Goal: Information Seeking & Learning: Learn about a topic

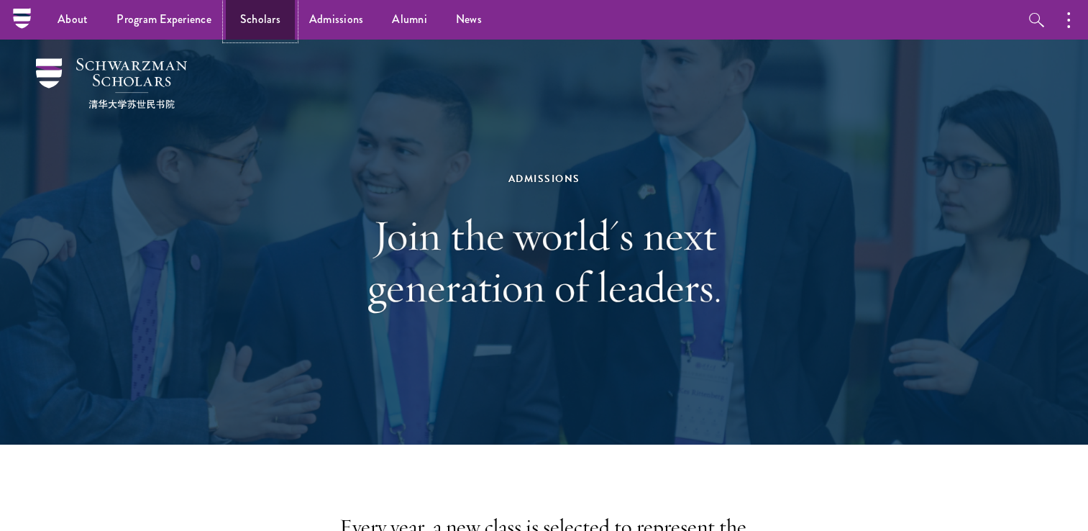
drag, startPoint x: 0, startPoint y: 0, endPoint x: 257, endPoint y: 21, distance: 258.2
click at [257, 21] on link "Scholars" at bounding box center [260, 20] width 69 height 40
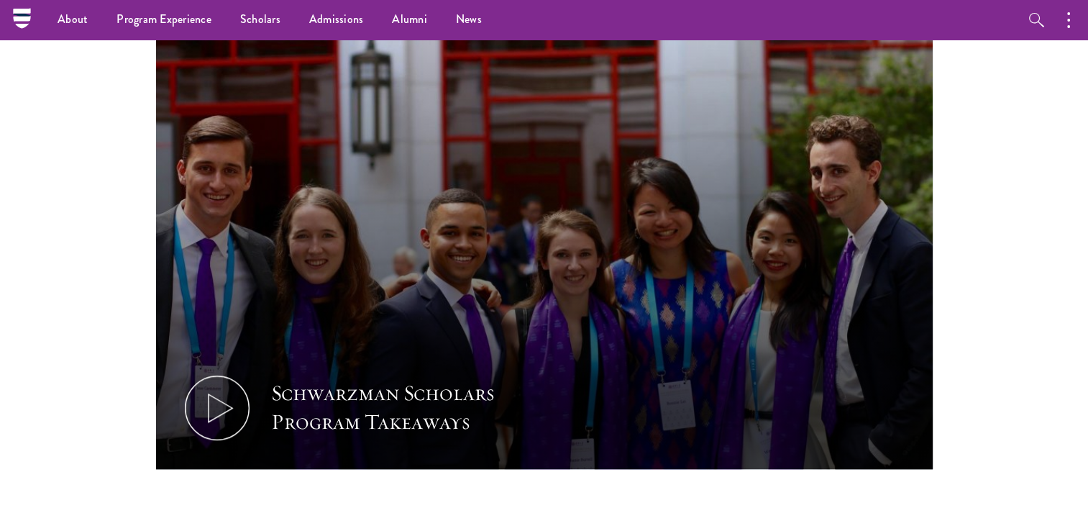
scroll to position [621, 0]
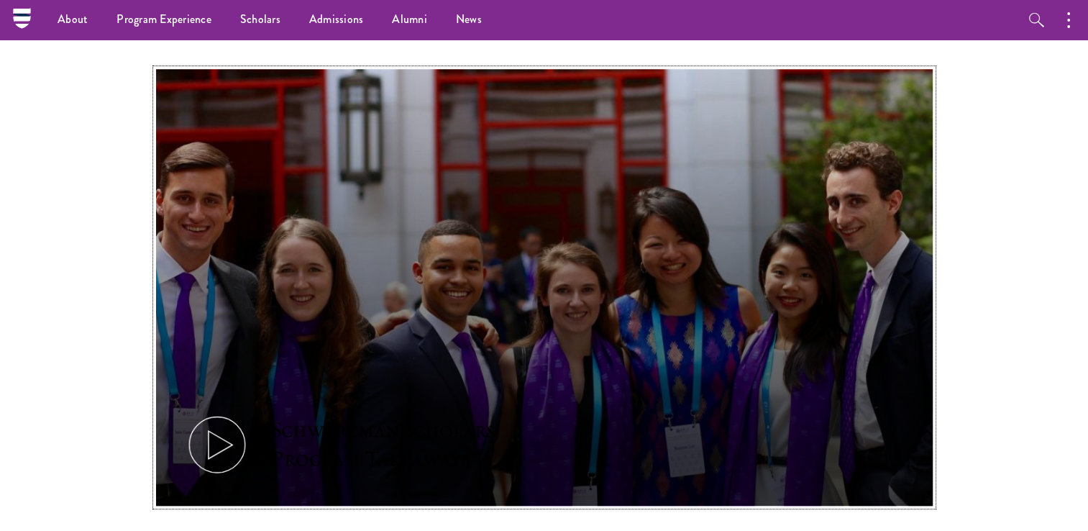
click at [224, 441] on icon at bounding box center [217, 444] width 65 height 65
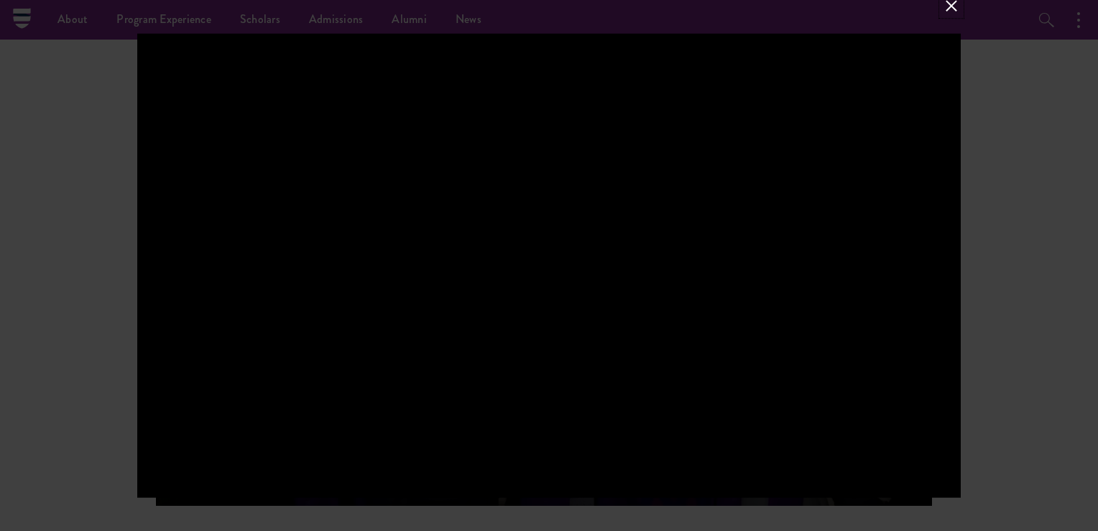
click at [959, 3] on button at bounding box center [951, 5] width 19 height 19
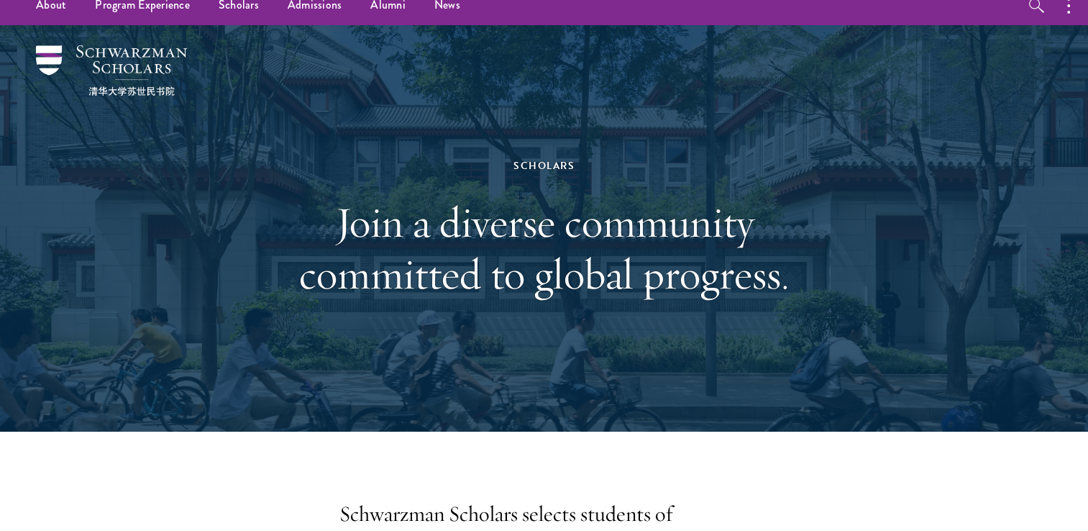
scroll to position [0, 0]
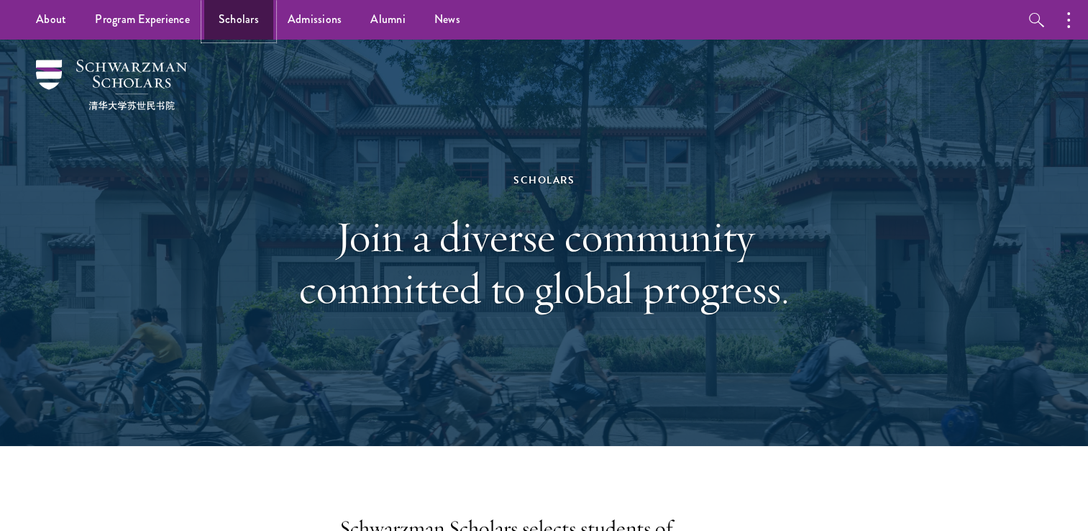
click at [208, 19] on link "Scholars" at bounding box center [238, 20] width 69 height 40
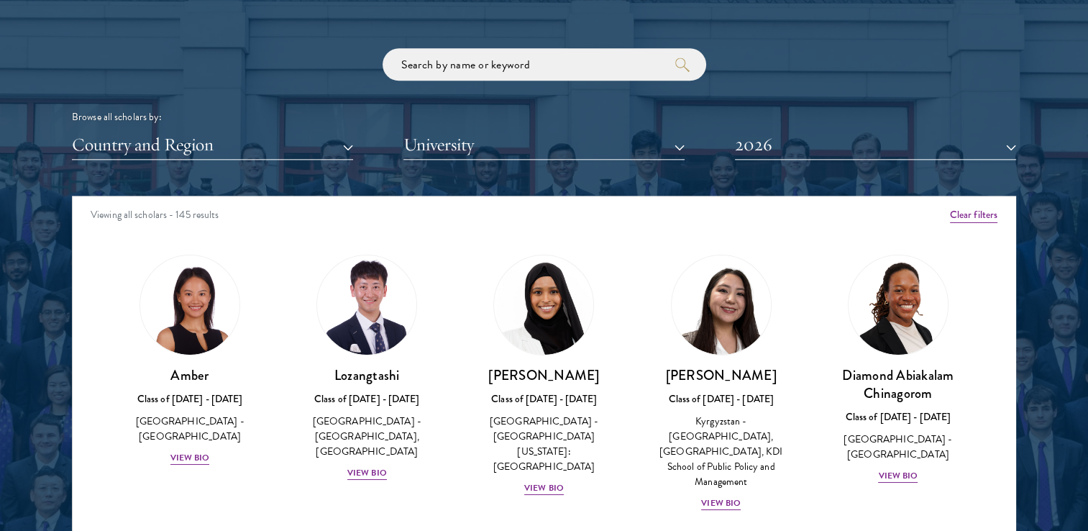
scroll to position [1714, 0]
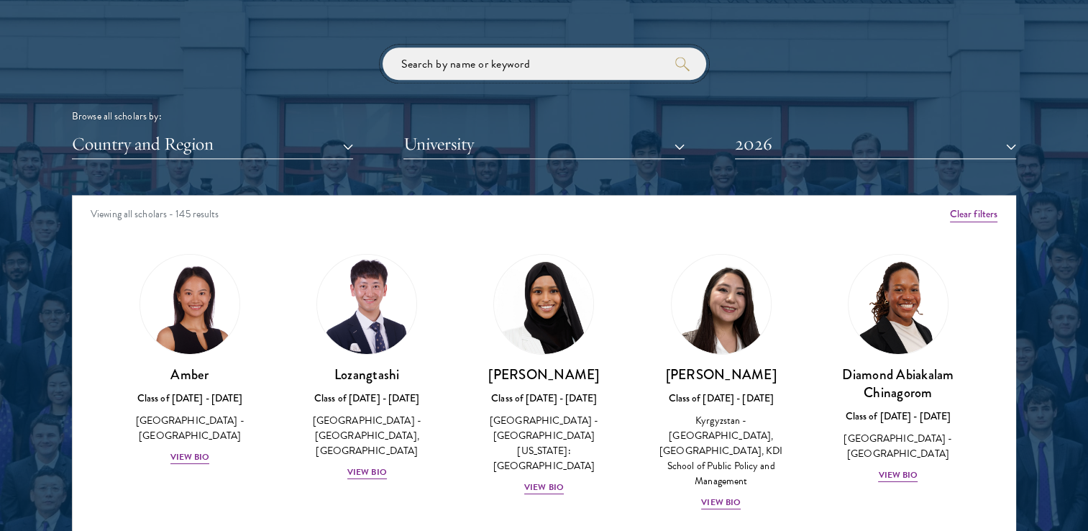
click at [444, 73] on input "search" at bounding box center [543, 63] width 323 height 32
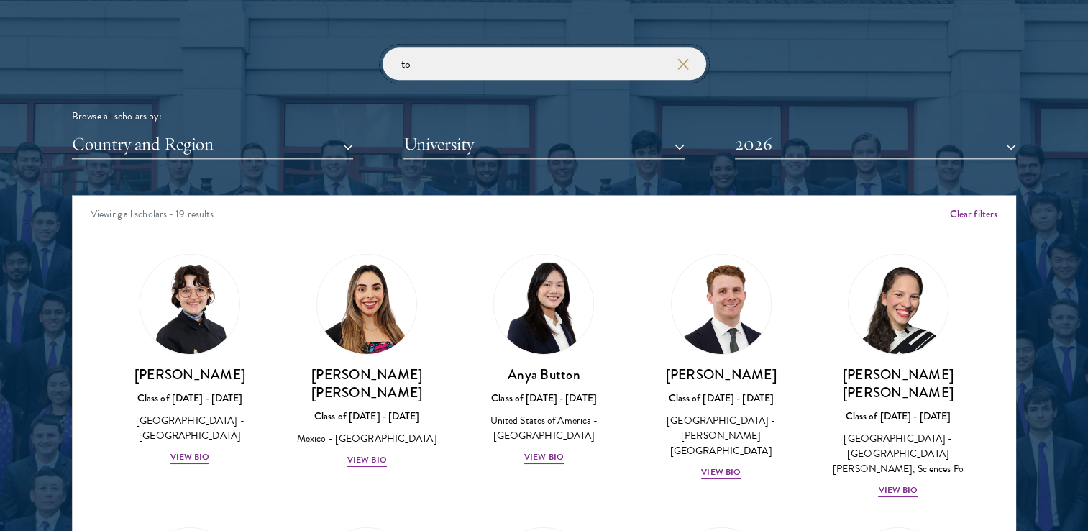
type input "t"
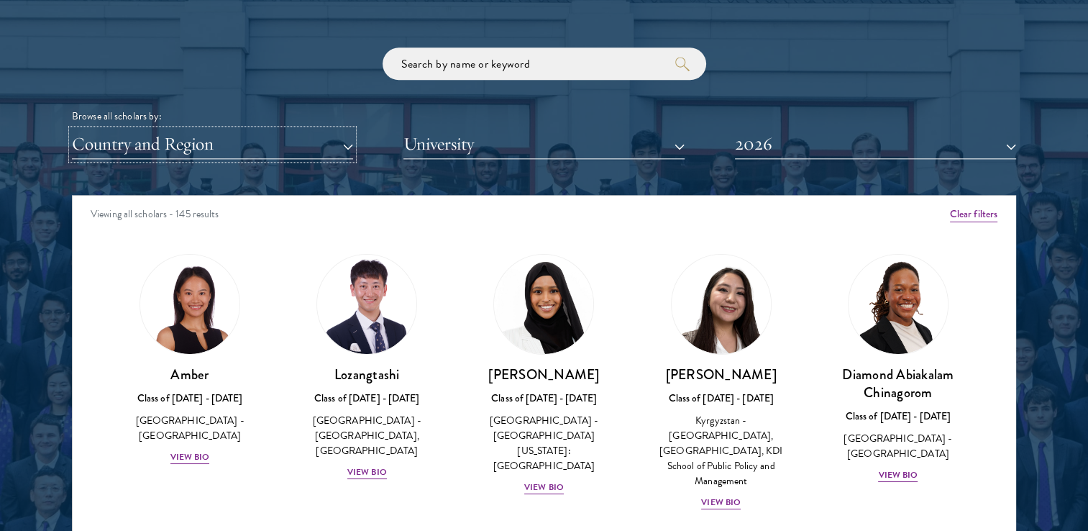
click at [345, 138] on button "Country and Region" at bounding box center [212, 143] width 281 height 29
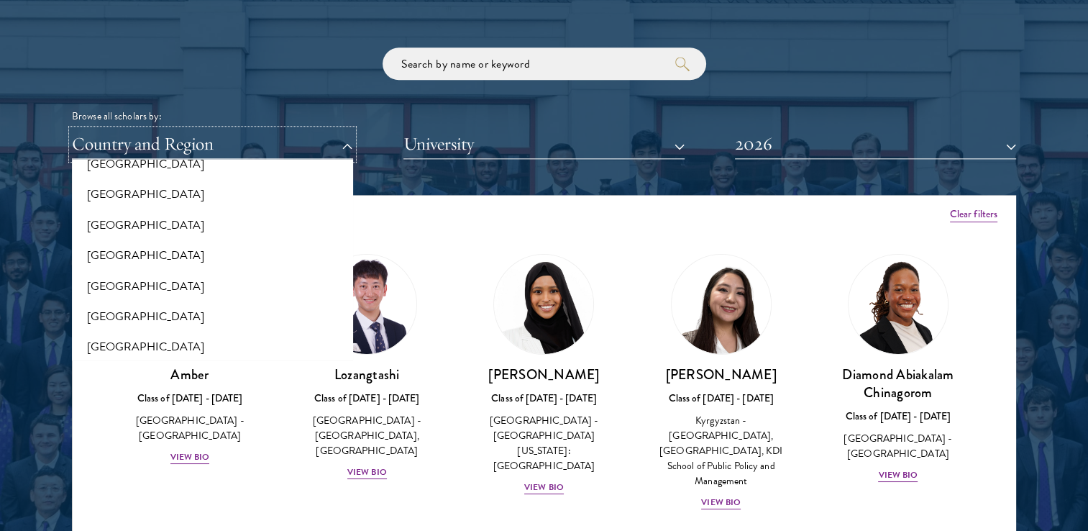
scroll to position [3013, 0]
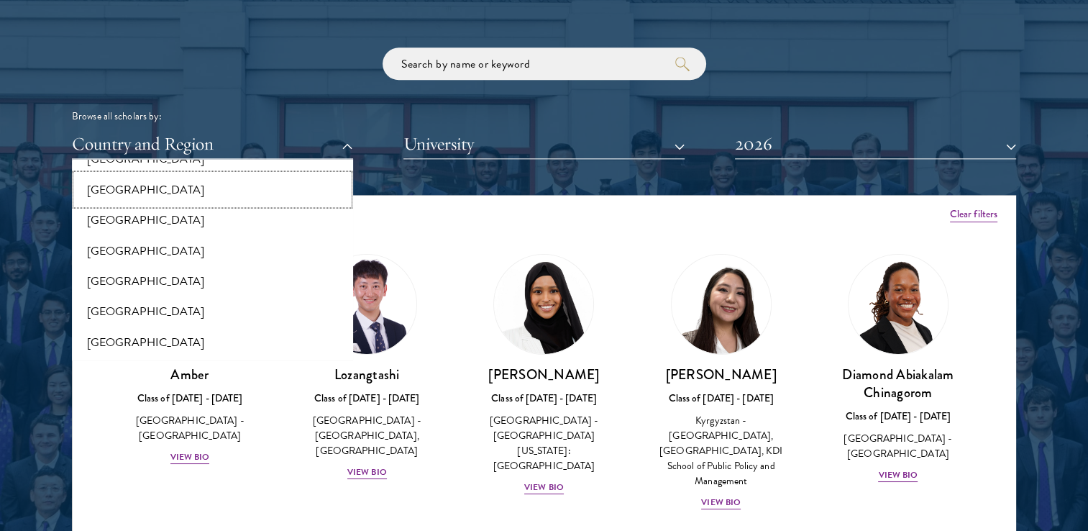
click at [230, 180] on button "[GEOGRAPHIC_DATA]" at bounding box center [212, 189] width 272 height 30
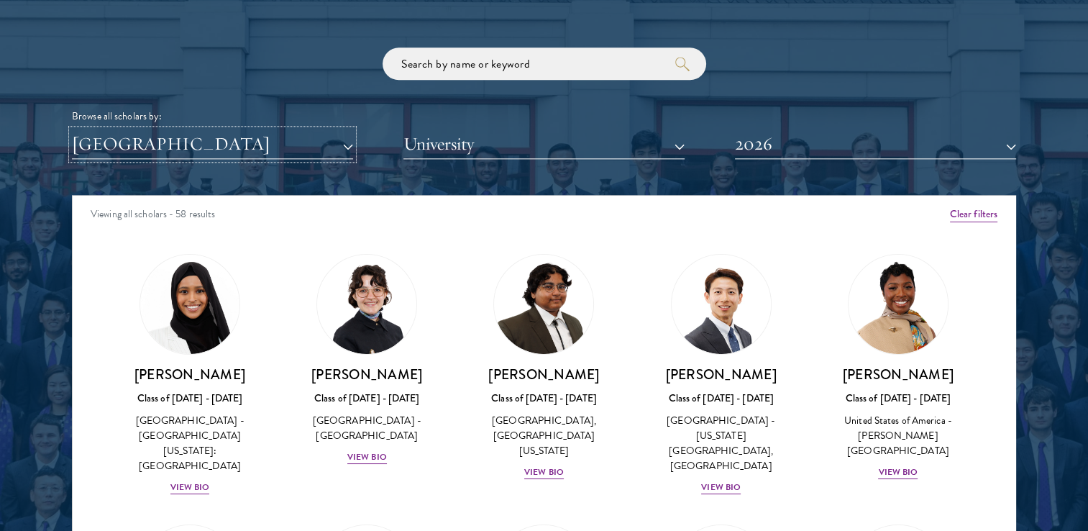
click at [351, 157] on button "[GEOGRAPHIC_DATA]" at bounding box center [212, 143] width 281 height 29
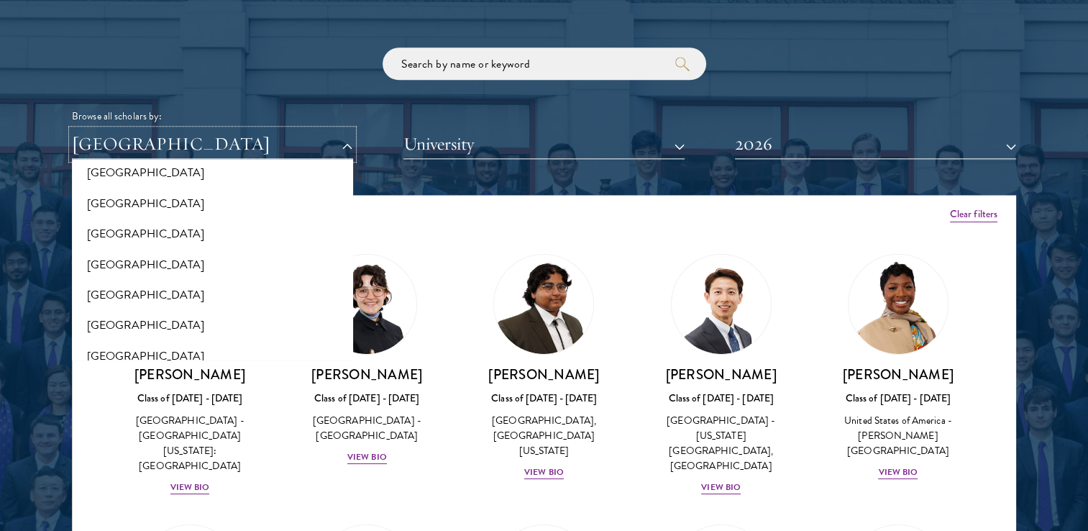
scroll to position [506, 0]
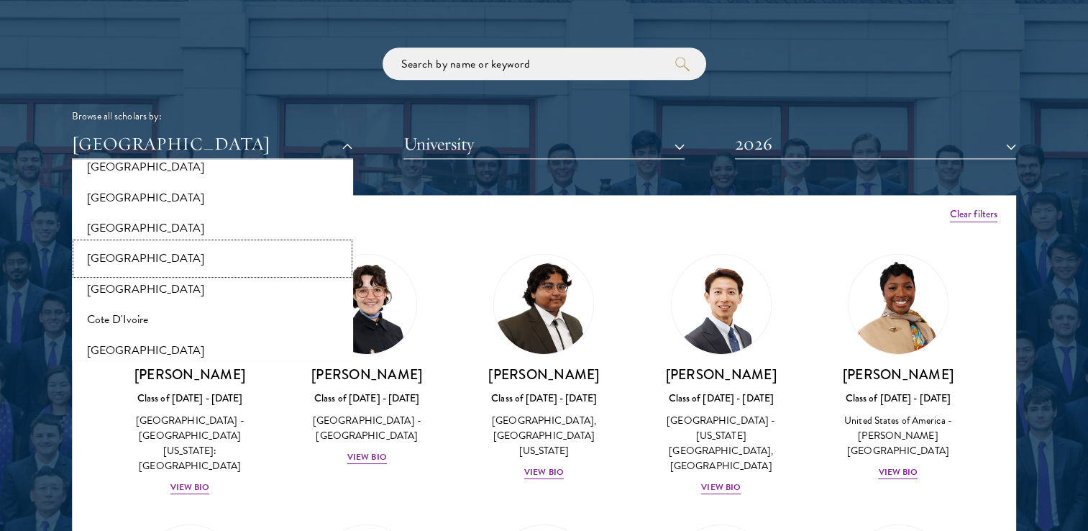
click at [150, 267] on button "[GEOGRAPHIC_DATA]" at bounding box center [212, 258] width 272 height 30
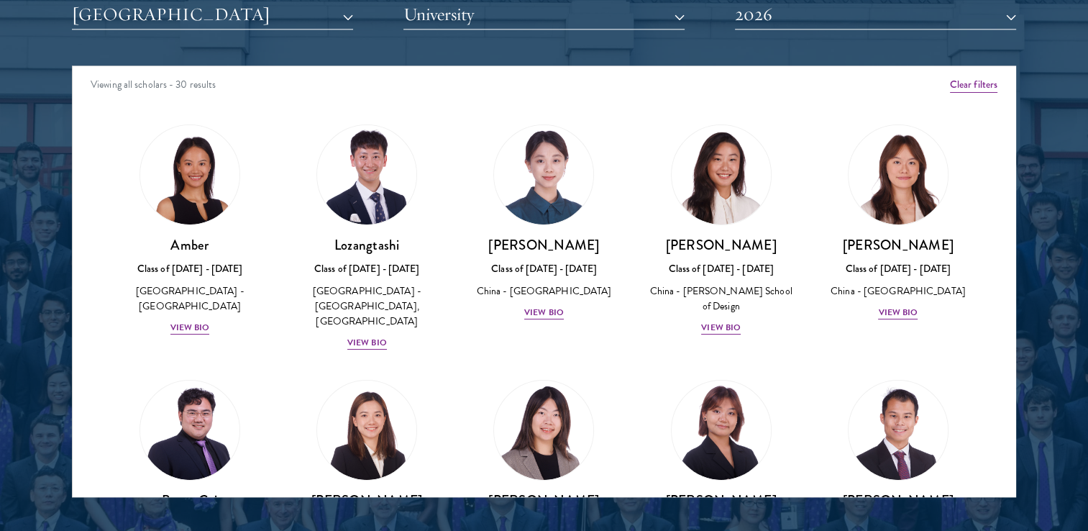
scroll to position [1869, 0]
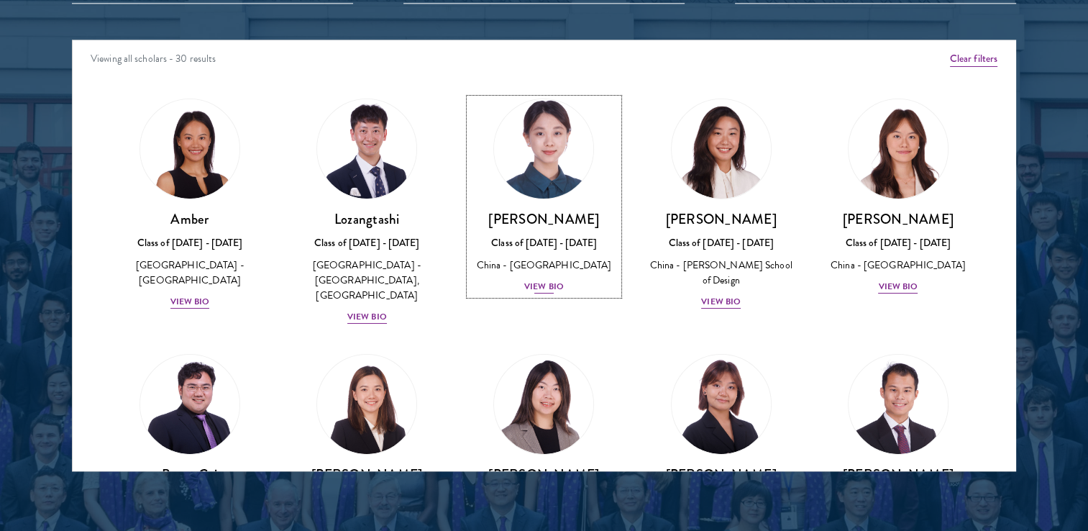
click at [533, 283] on div "View Bio" at bounding box center [544, 287] width 40 height 14
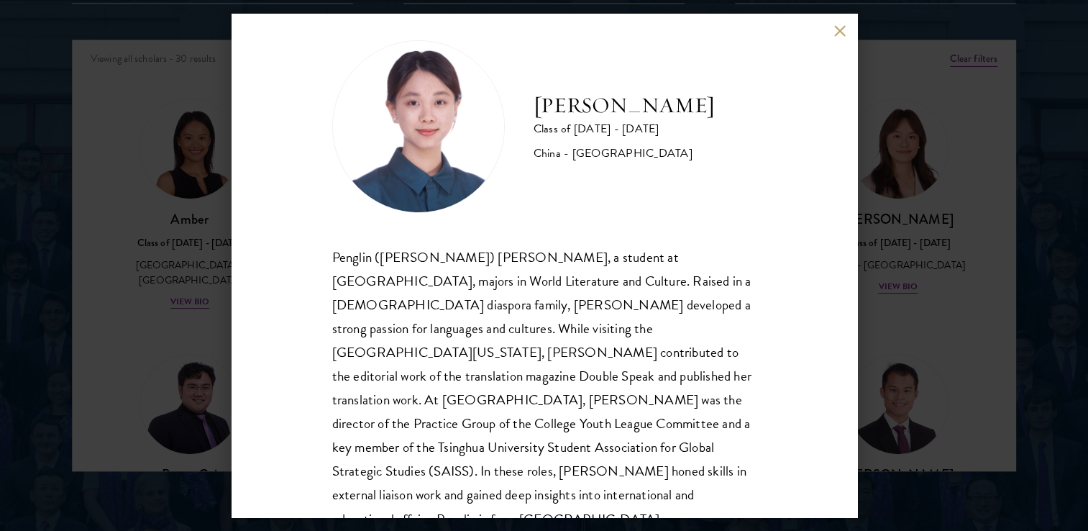
scroll to position [17, 0]
click at [835, 27] on button at bounding box center [840, 30] width 12 height 12
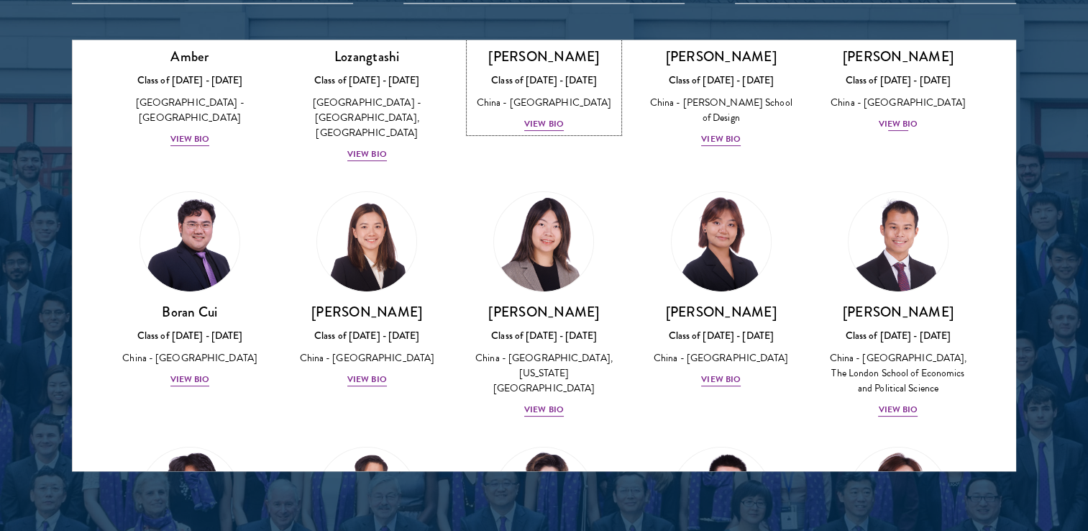
scroll to position [247, 0]
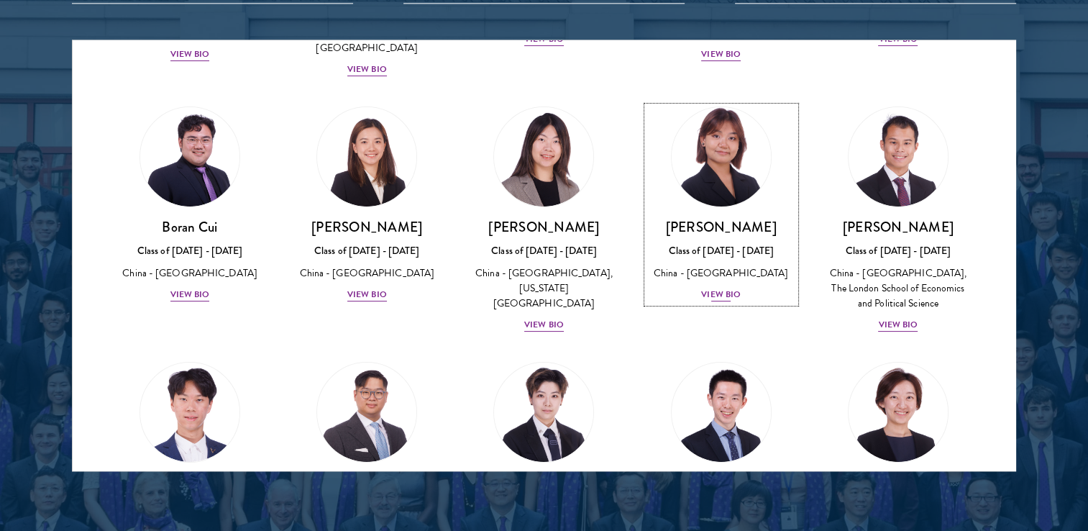
click at [748, 258] on div "Cynthia He Class of 2025 - 2026 China - Tsinghua University View Bio" at bounding box center [721, 260] width 148 height 85
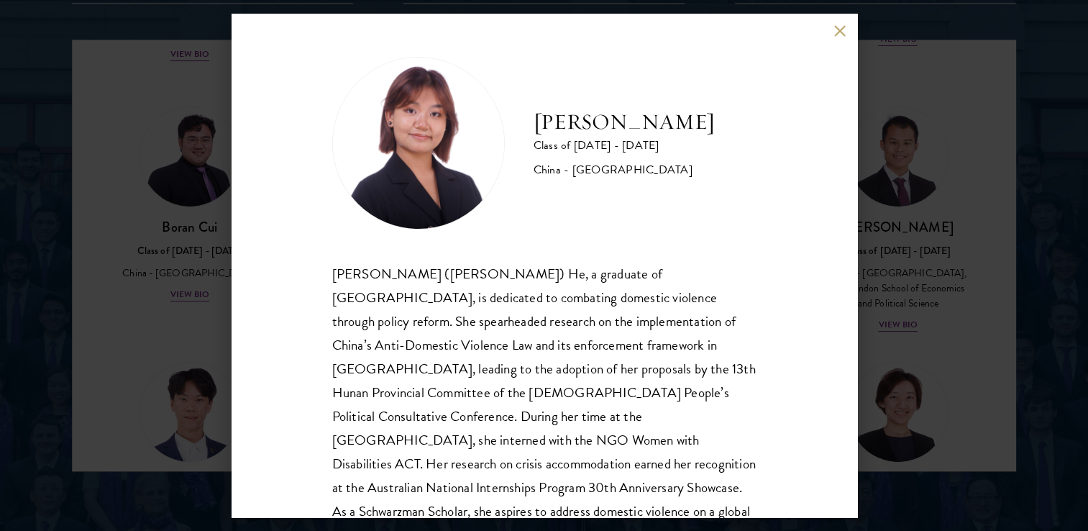
scroll to position [28, 0]
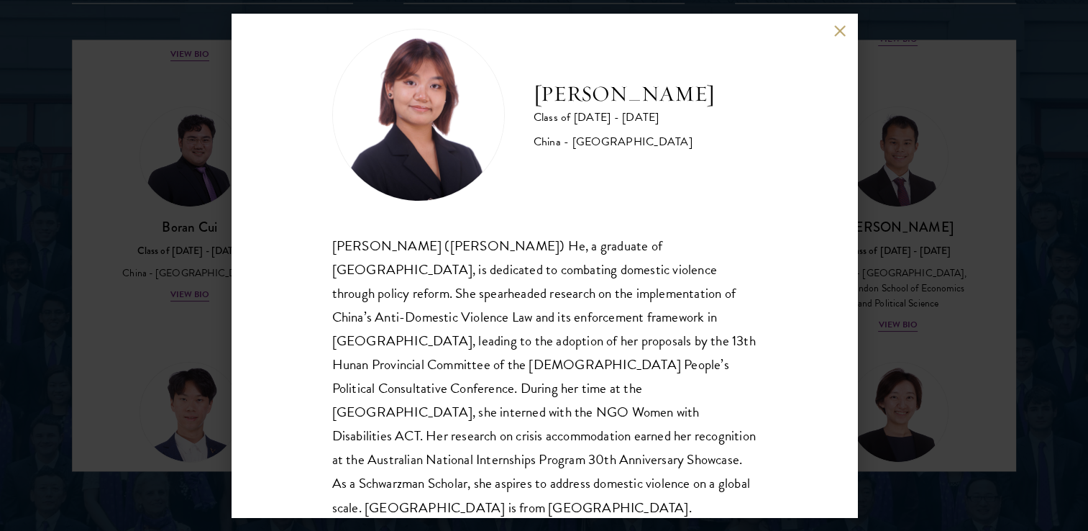
click at [834, 39] on div "Cynthia He Class of 2025 - 2026 China - Tsinghua University Yuqing (Cynthia) He…" at bounding box center [543, 265] width 625 height 503
click at [840, 26] on button at bounding box center [840, 30] width 12 height 12
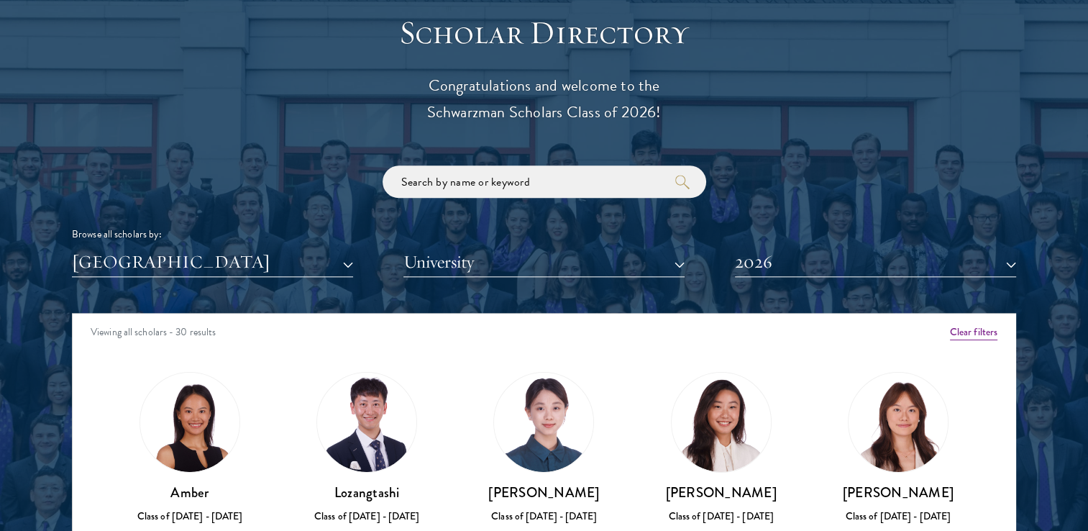
scroll to position [1596, 0]
click at [336, 257] on button "[GEOGRAPHIC_DATA]" at bounding box center [212, 261] width 281 height 29
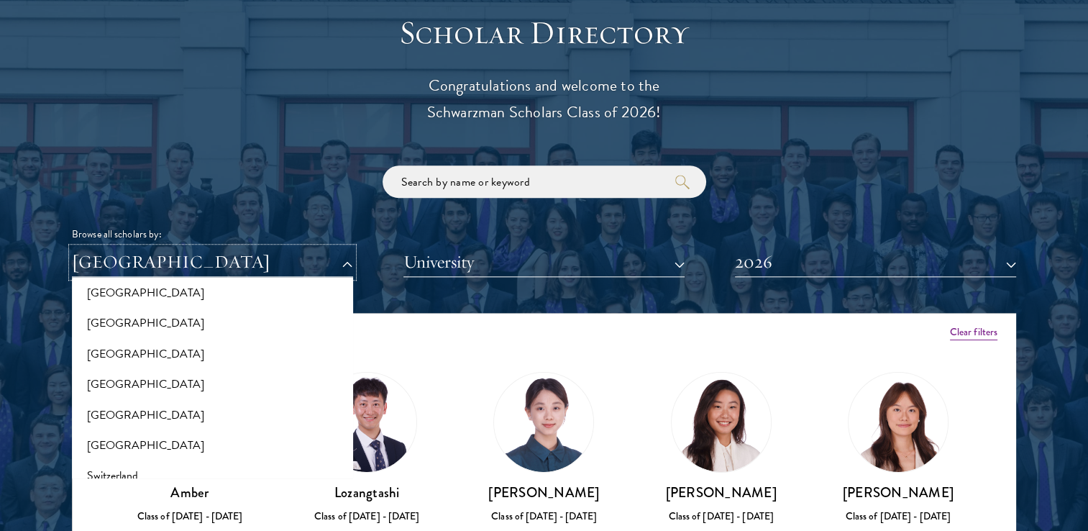
scroll to position [2510, 0]
click at [237, 417] on button "[GEOGRAPHIC_DATA]" at bounding box center [212, 414] width 272 height 30
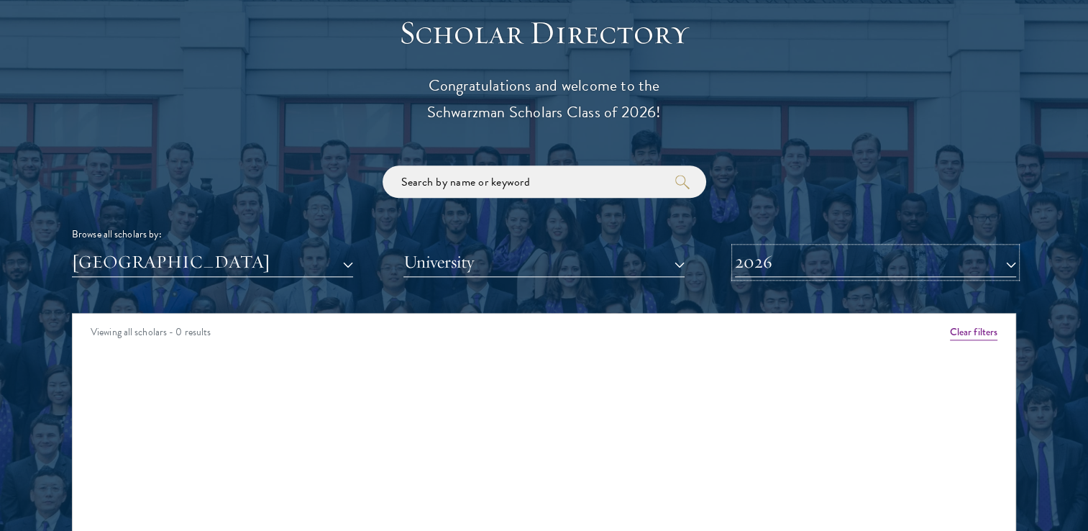
click at [848, 272] on button "2026" at bounding box center [875, 261] width 281 height 29
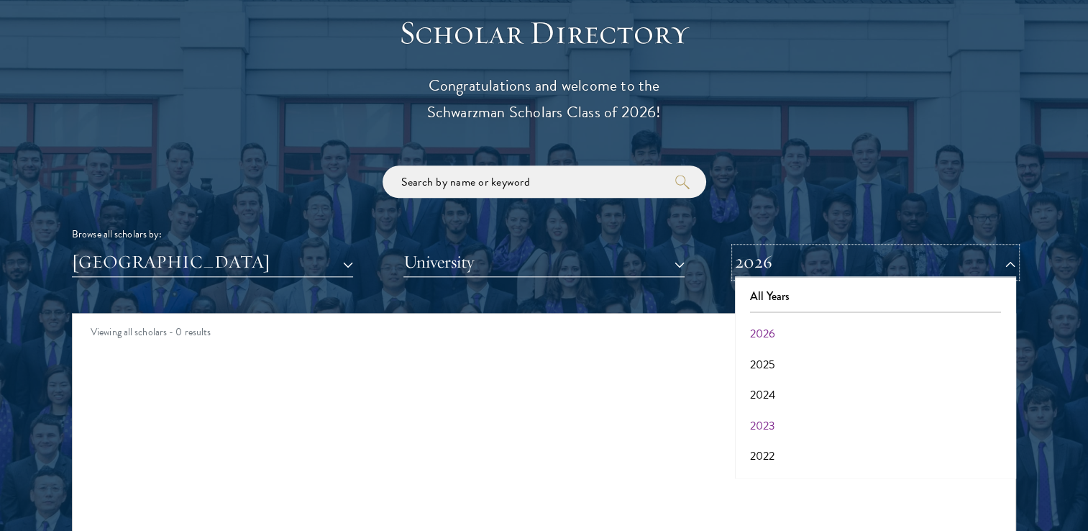
scroll to position [149, 0]
click at [836, 463] on button "2017" at bounding box center [875, 459] width 272 height 30
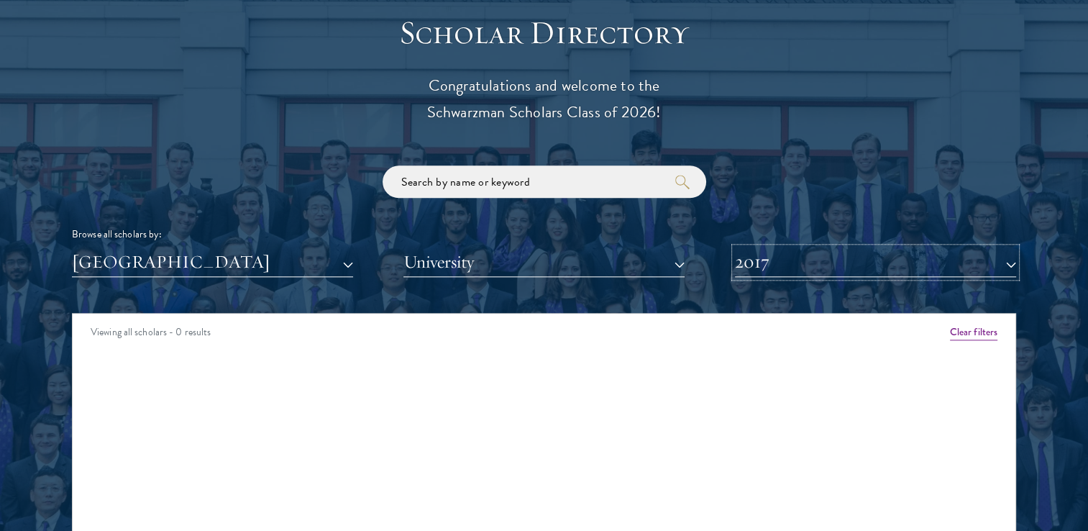
click at [766, 252] on button "2017" at bounding box center [875, 261] width 281 height 29
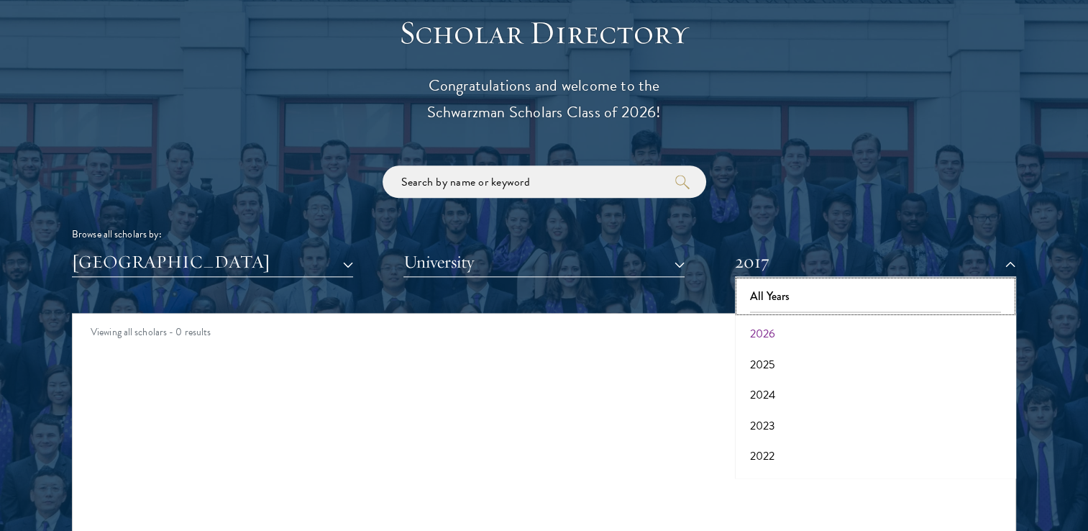
click at [753, 289] on button "All Years" at bounding box center [875, 296] width 272 height 30
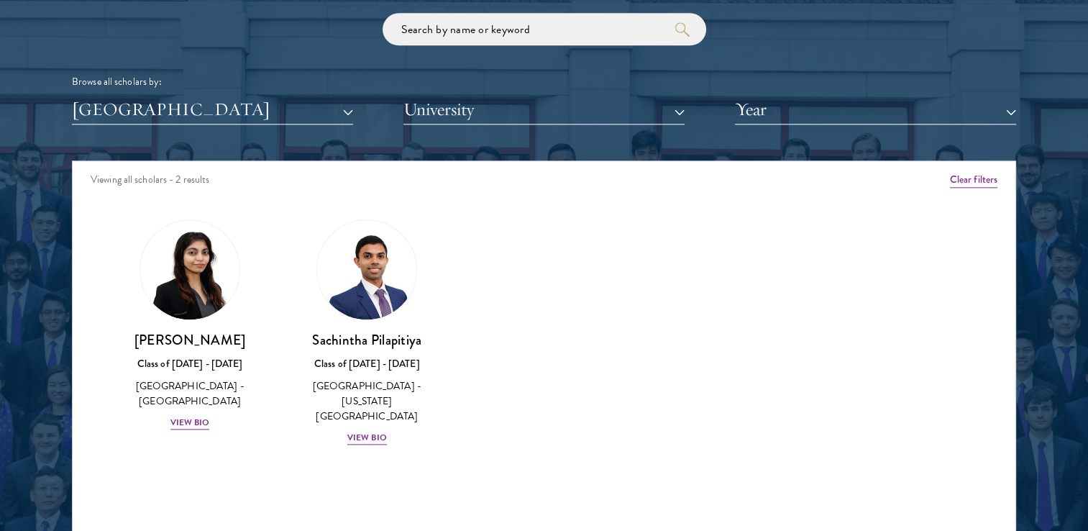
scroll to position [1750, 0]
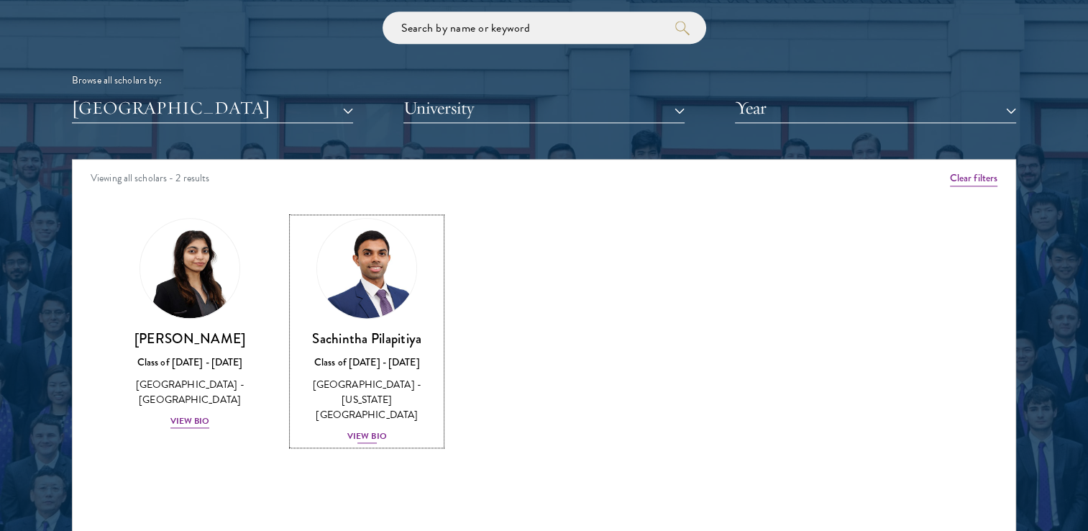
click at [352, 429] on div "View Bio" at bounding box center [367, 436] width 40 height 14
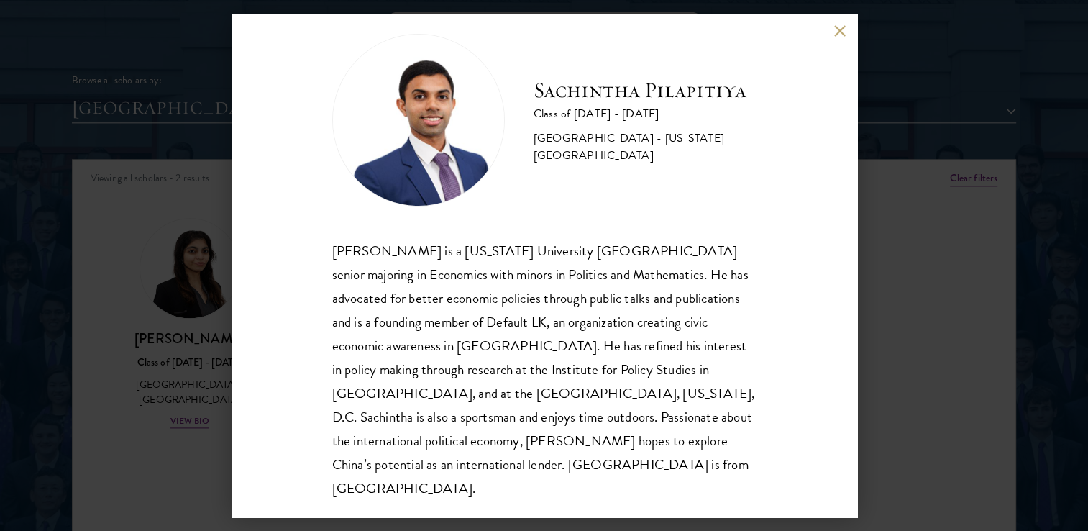
scroll to position [25, 0]
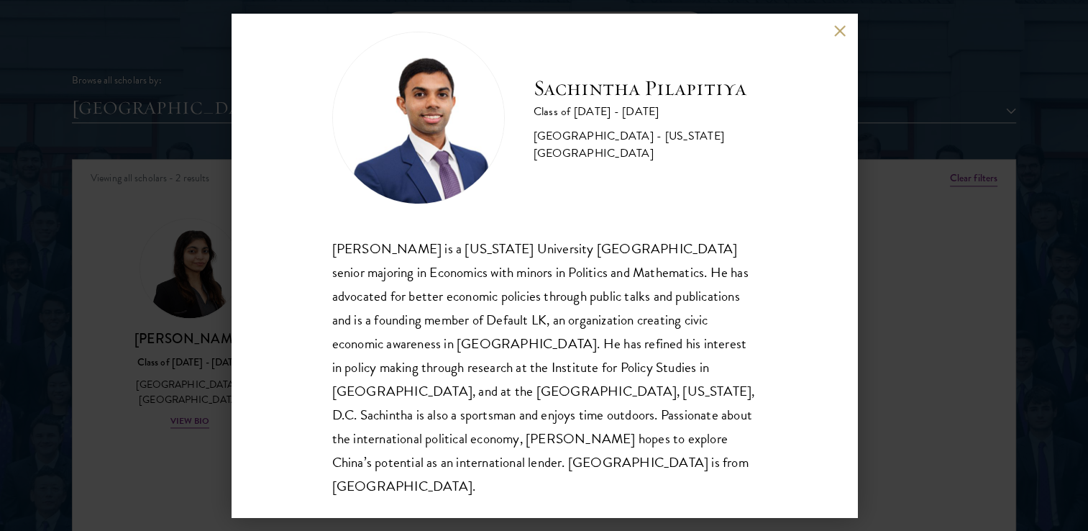
click at [834, 36] on button at bounding box center [840, 30] width 12 height 12
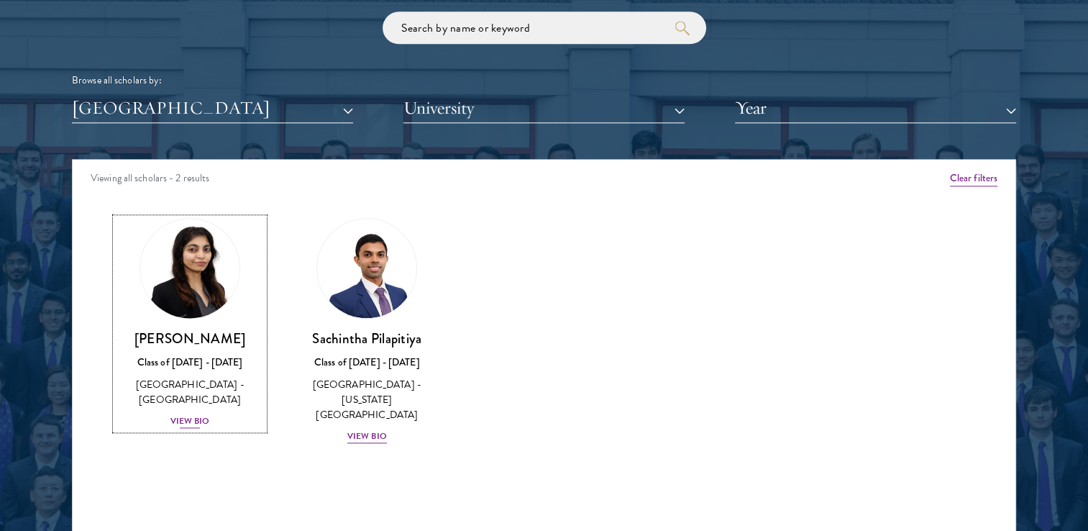
click at [228, 266] on img at bounding box center [189, 268] width 109 height 109
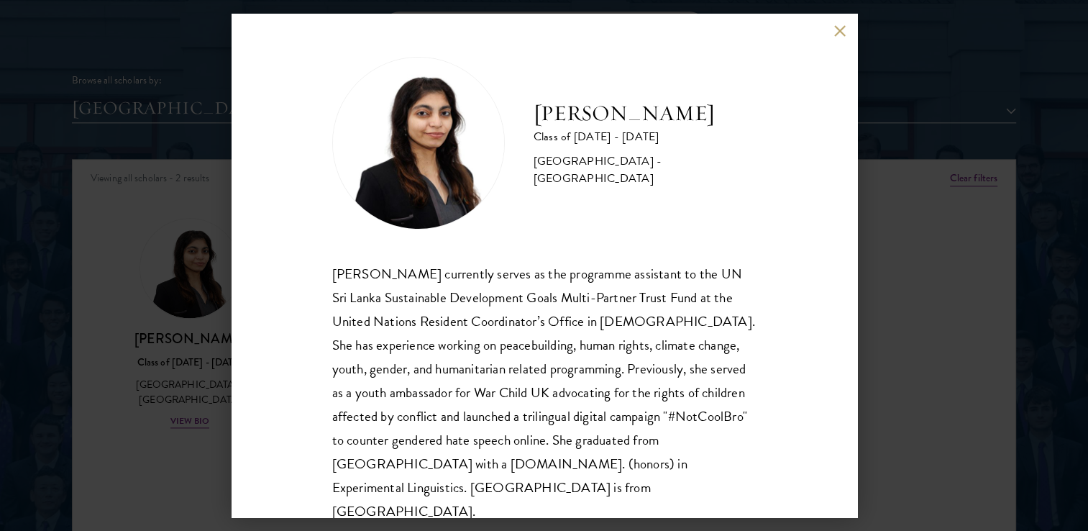
click at [838, 32] on button at bounding box center [840, 30] width 12 height 12
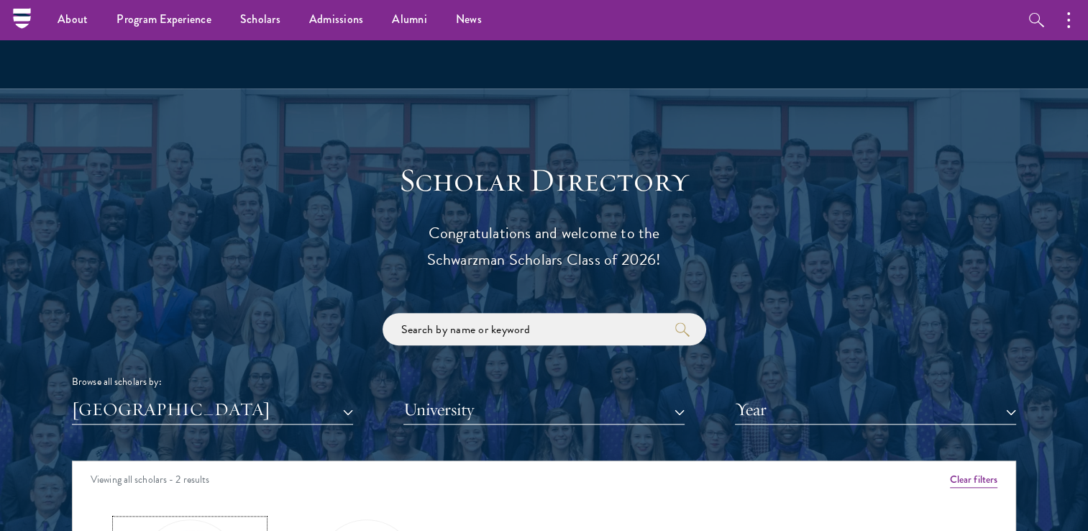
scroll to position [1446, 0]
